Goal: Information Seeking & Learning: Learn about a topic

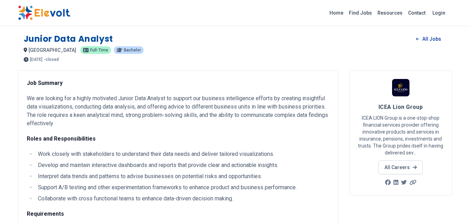
click at [425, 37] on link "All Jobs" at bounding box center [428, 39] width 36 height 10
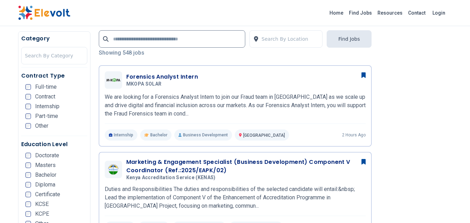
scroll to position [167, 0]
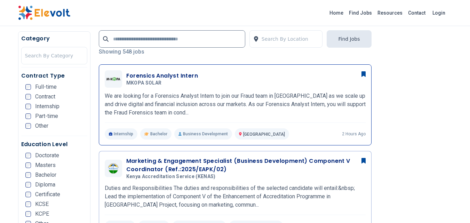
click at [166, 98] on p "We are looking for a Forensics Analyst Intern to join our Fraud team in Kenya a…" at bounding box center [235, 104] width 261 height 25
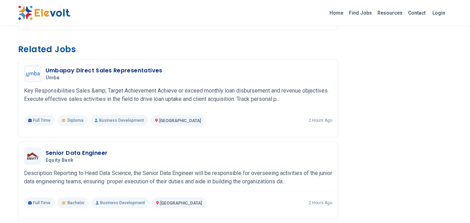
scroll to position [556, 0]
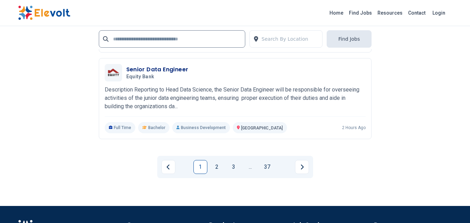
scroll to position [1613, 0]
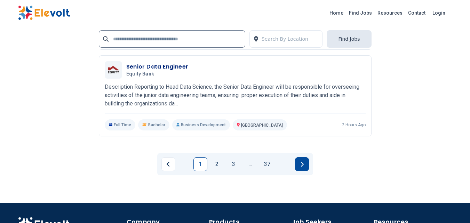
click at [300, 166] on icon "Next page" at bounding box center [301, 164] width 3 height 6
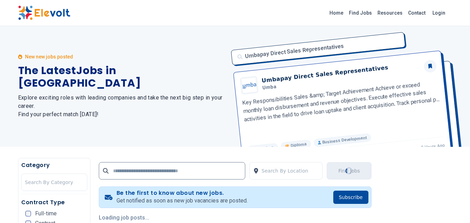
scroll to position [0, 0]
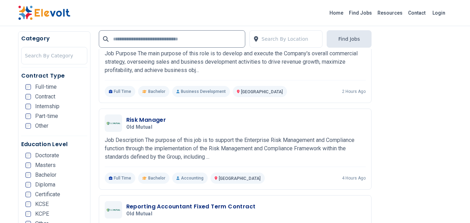
scroll to position [209, 0]
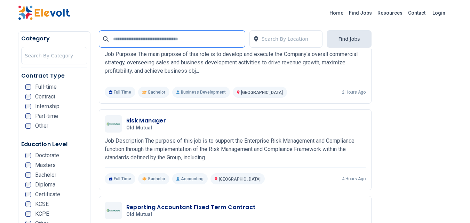
click at [203, 35] on input "text" at bounding box center [172, 38] width 146 height 17
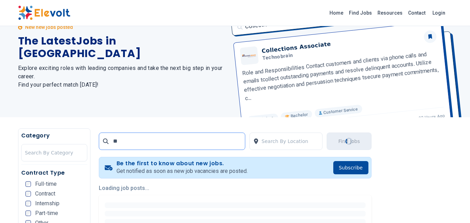
scroll to position [0, 0]
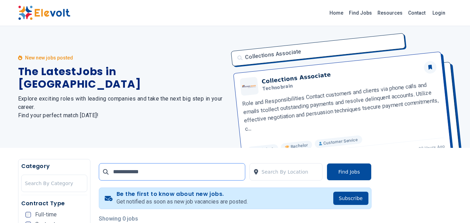
click at [176, 179] on input "**********" at bounding box center [172, 171] width 146 height 17
type input "*"
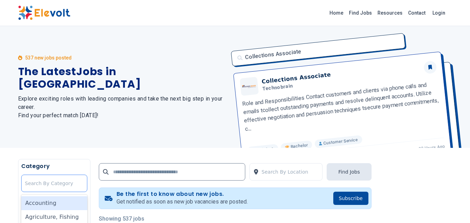
click at [37, 182] on div at bounding box center [54, 183] width 58 height 14
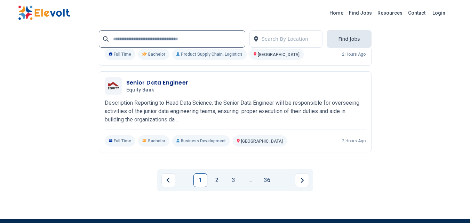
scroll to position [1609, 0]
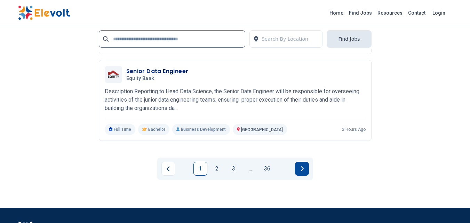
drag, startPoint x: 301, startPoint y: 176, endPoint x: 301, endPoint y: 172, distance: 4.2
click at [301, 172] on div "1 2 3 ... 36" at bounding box center [235, 169] width 156 height 22
click at [301, 172] on button "Next page" at bounding box center [302, 169] width 14 height 14
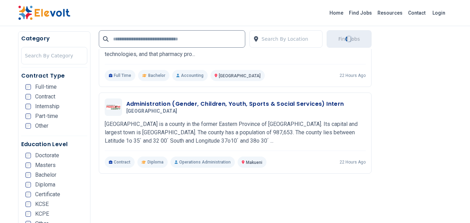
scroll to position [710, 0]
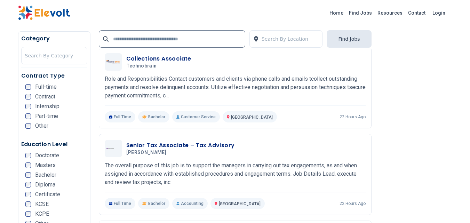
scroll to position [1113, 0]
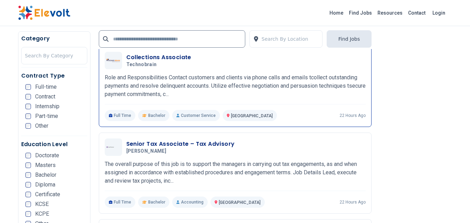
click at [150, 59] on h3 "Collections Associate" at bounding box center [158, 57] width 65 height 8
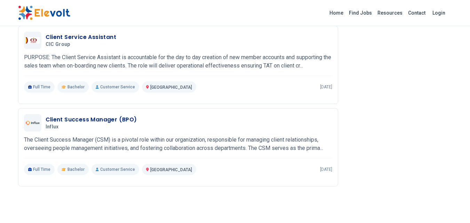
scroll to position [598, 0]
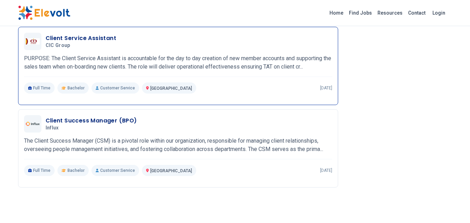
click at [63, 42] on h3 "Client Service Assistant" at bounding box center [81, 38] width 71 height 8
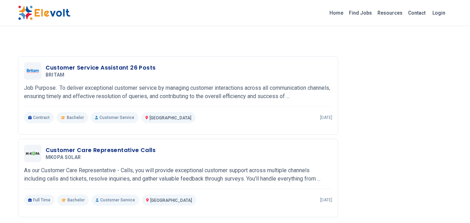
scroll to position [793, 0]
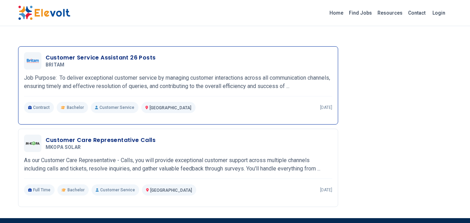
click at [63, 58] on h3 "Customer Service Assistant 26 Posts" at bounding box center [101, 58] width 110 height 8
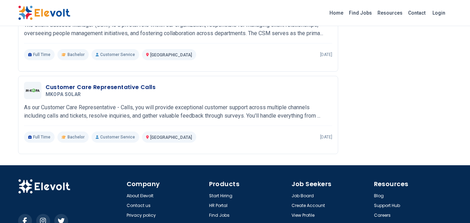
scroll to position [1083, 0]
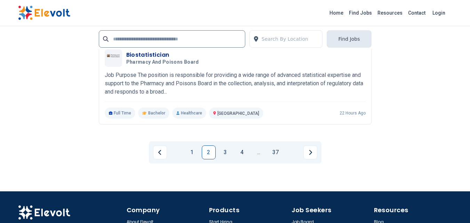
scroll to position [1678, 0]
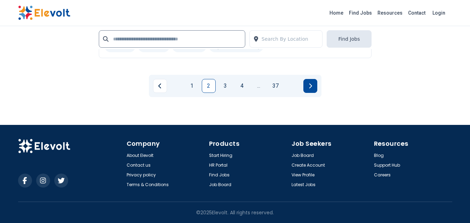
click at [310, 86] on icon "Next page" at bounding box center [309, 86] width 3 height 6
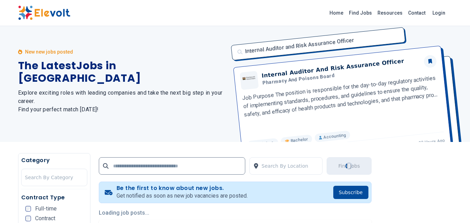
scroll to position [0, 0]
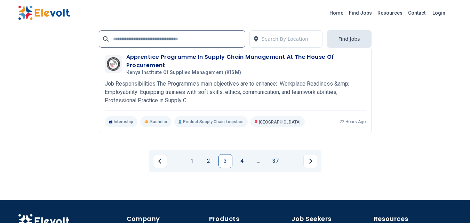
scroll to position [1627, 0]
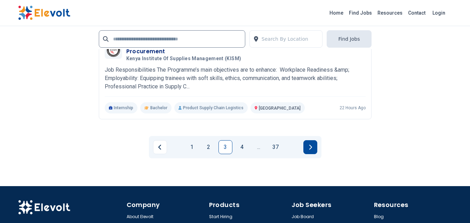
click at [307, 150] on button "Next page" at bounding box center [310, 147] width 14 height 14
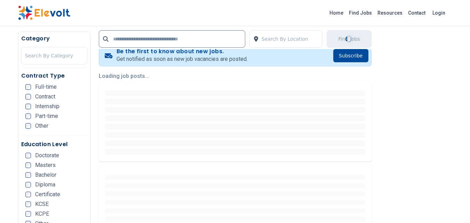
scroll to position [153, 0]
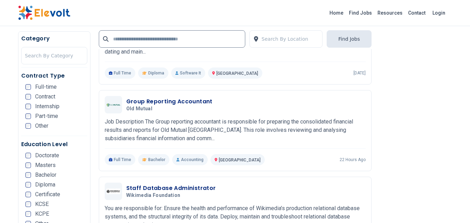
scroll to position [417, 0]
